Goal: Information Seeking & Learning: Learn about a topic

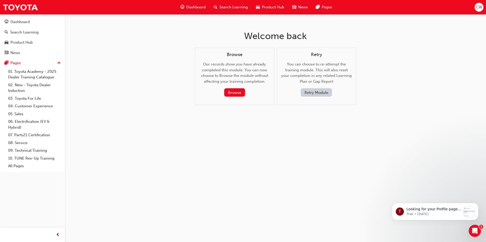
click at [321, 89] on button "Retry Module" at bounding box center [316, 92] width 31 height 8
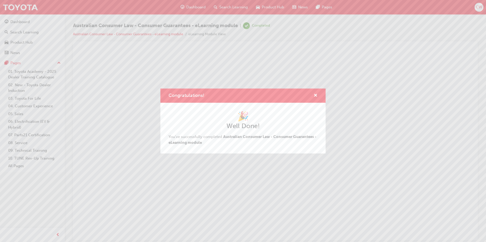
click at [320, 94] on div "Congratulations!" at bounding box center [242, 96] width 165 height 14
click at [317, 91] on div "Congratulations!" at bounding box center [241, 96] width 165 height 14
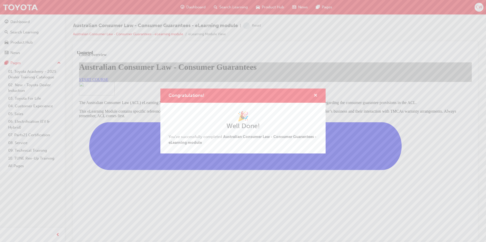
click at [315, 95] on span "cross-icon" at bounding box center [316, 96] width 4 height 5
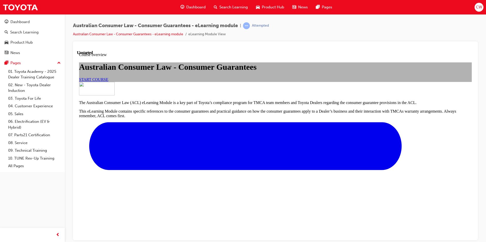
scroll to position [51, 0]
click at [108, 82] on link "START COURSE" at bounding box center [93, 79] width 29 height 4
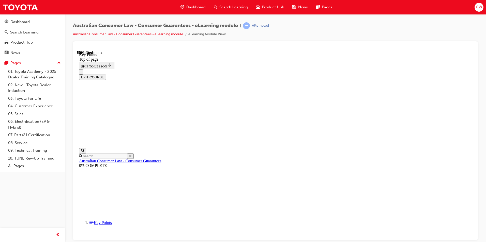
scroll to position [214, 0]
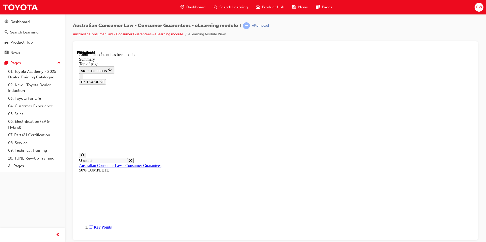
scroll to position [154, 0]
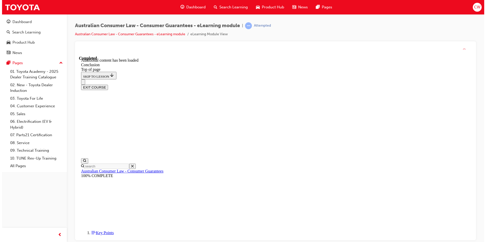
scroll to position [30, 0]
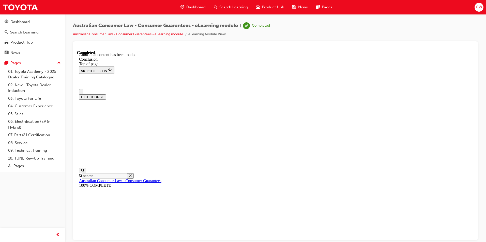
scroll to position [0, 0]
click at [106, 95] on button "EXIT COURSE" at bounding box center [92, 97] width 27 height 5
